Goal: Find contact information: Find contact information

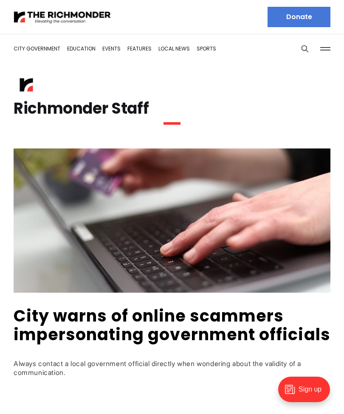
click at [329, 47] on button at bounding box center [325, 48] width 13 height 13
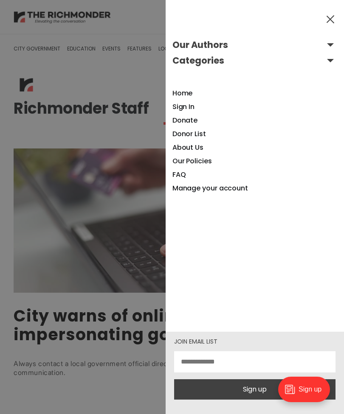
click at [227, 43] on button "Our Authors" at bounding box center [254, 45] width 165 height 14
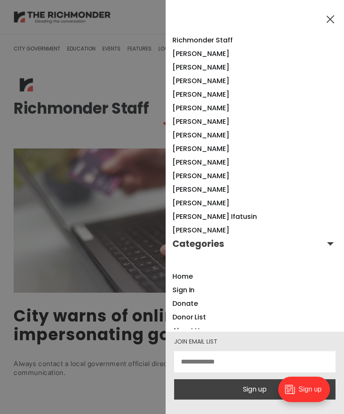
scroll to position [604, 0]
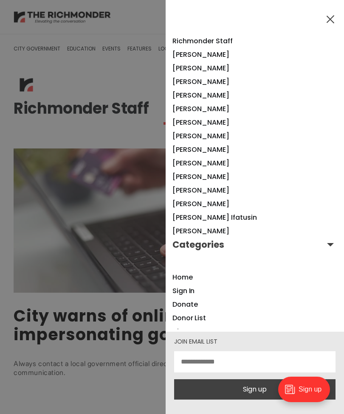
click at [219, 110] on link "[PERSON_NAME]" at bounding box center [200, 109] width 57 height 10
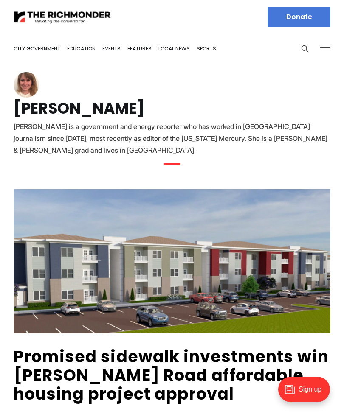
click at [106, 115] on h1 "[PERSON_NAME]" at bounding box center [172, 109] width 317 height 14
click at [67, 114] on h1 "[PERSON_NAME]" at bounding box center [172, 109] width 317 height 14
click at [305, 47] on icon "Search this site" at bounding box center [305, 49] width 8 height 8
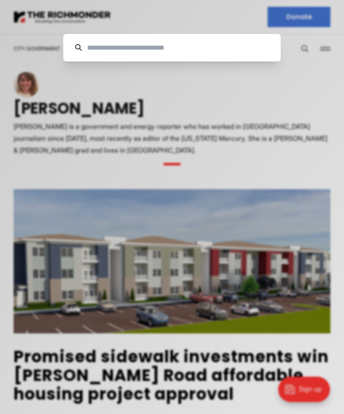
click at [313, 91] on div "Cancel" at bounding box center [172, 207] width 344 height 414
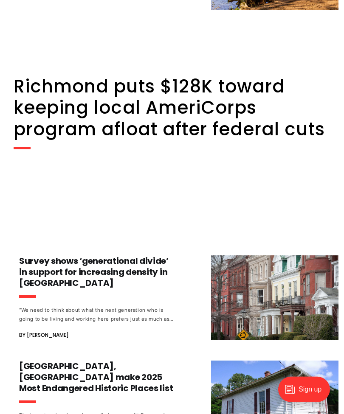
scroll to position [6611, 0]
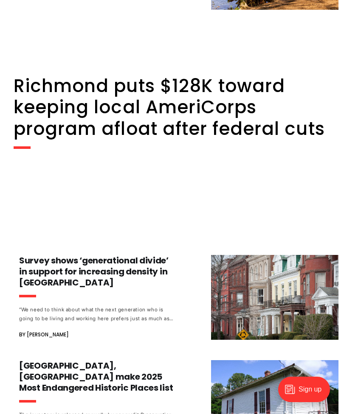
click at [98, 305] on div "“We need to think about what the next generation who is going to be living and …" at bounding box center [98, 314] width 158 height 18
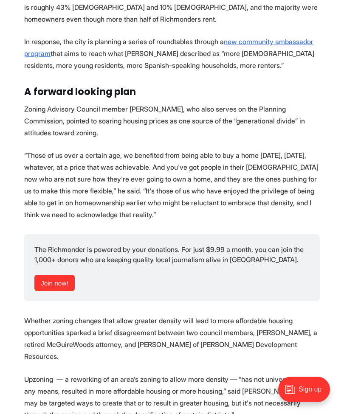
scroll to position [1803, 0]
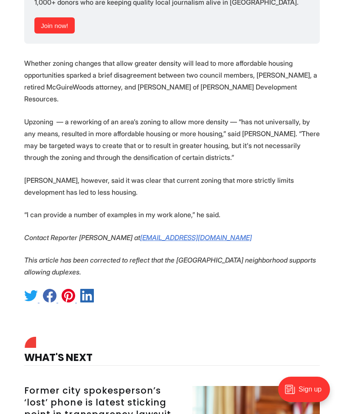
click at [206, 233] on em "svogelsong@richmonder.org" at bounding box center [196, 237] width 112 height 8
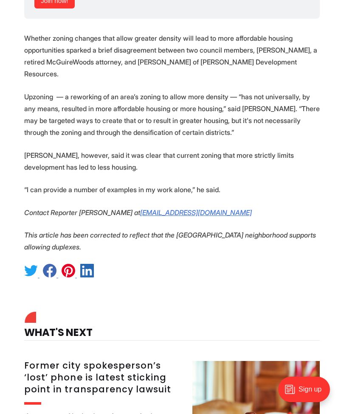
scroll to position [2086, 0]
